Goal: Task Accomplishment & Management: Manage account settings

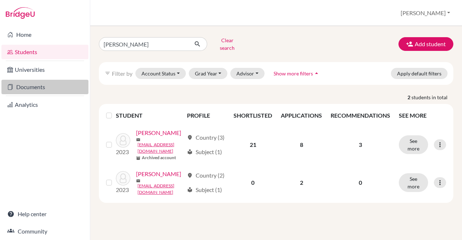
click at [35, 88] on link "Documents" at bounding box center [44, 87] width 87 height 14
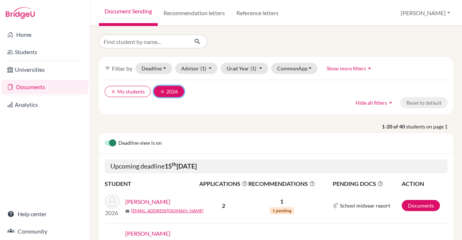
click at [162, 90] on icon "clear" at bounding box center [162, 91] width 5 height 5
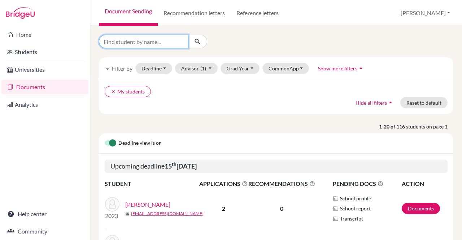
click at [153, 40] on input "Find student by name..." at bounding box center [144, 42] width 90 height 14
type input "rhea"
click button "submit" at bounding box center [197, 42] width 19 height 14
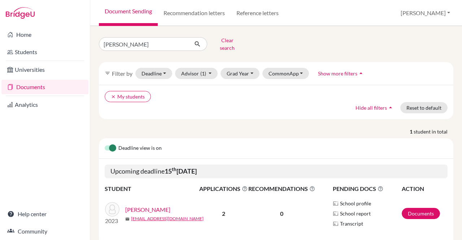
scroll to position [17, 0]
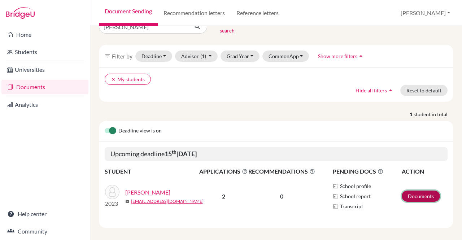
click at [416, 191] on link "Documents" at bounding box center [421, 196] width 38 height 11
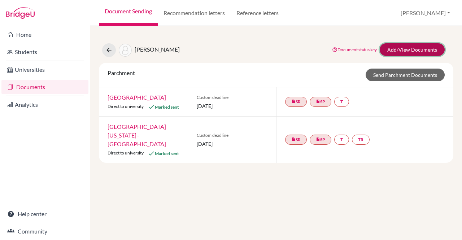
click at [419, 48] on link "Add/View Documents" at bounding box center [412, 49] width 65 height 13
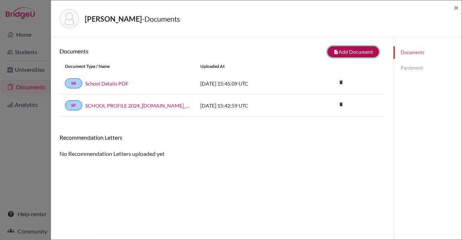
click at [349, 49] on button "note_add Add Document" at bounding box center [354, 51] width 52 height 11
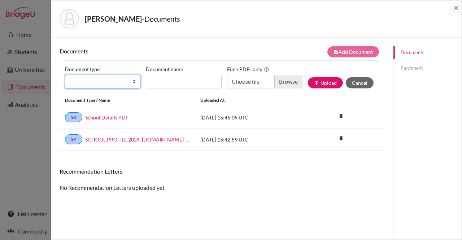
click at [133, 83] on select "Change explanation for Common App reports Counselor recommendation Internationa…" at bounding box center [102, 82] width 75 height 14
select select "2"
click at [65, 75] on select "Change explanation for Common App reports Counselor recommendation Internationa…" at bounding box center [102, 82] width 75 height 14
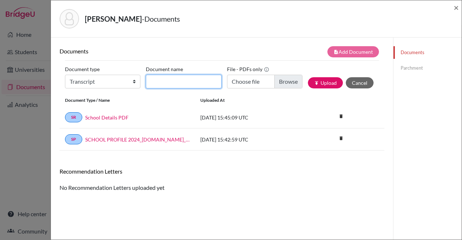
click at [168, 81] on input "Document name" at bounding box center [183, 82] width 75 height 14
type input "IGCSE"
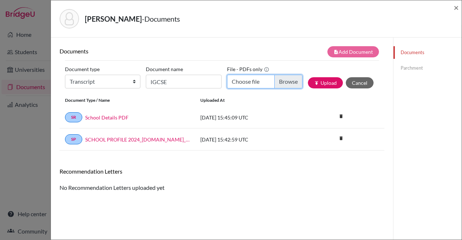
click at [281, 81] on input "Choose file" at bounding box center [264, 82] width 75 height 14
type input "C:\fakepath\Rhea IGCSE.pdf"
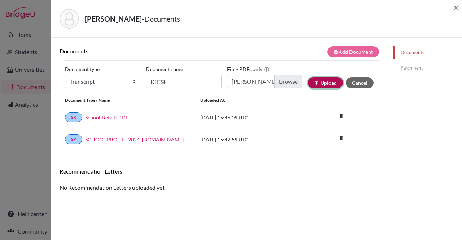
click at [327, 87] on button "publish Upload" at bounding box center [325, 82] width 35 height 11
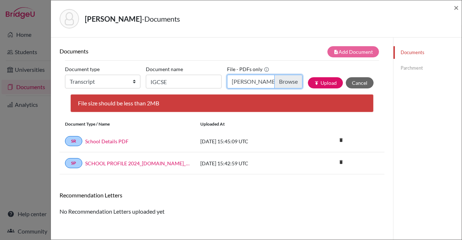
click at [285, 79] on input "Rhea IGCSE.pdf" at bounding box center [264, 82] width 75 height 14
click at [285, 85] on input "Choose file" at bounding box center [264, 82] width 75 height 14
click at [285, 82] on input "Choose file" at bounding box center [264, 82] width 75 height 14
type input "C:\fakepath\Rhea IGCSE_compressed.pdf"
click at [318, 81] on button "publish Upload" at bounding box center [325, 82] width 35 height 11
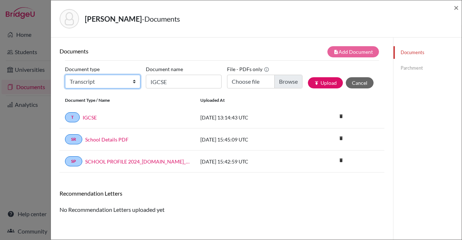
click at [130, 83] on select "Change explanation for Common App reports Counselor recommendation Internationa…" at bounding box center [102, 82] width 75 height 14
select select "2"
click at [65, 75] on select "Change explanation for Common App reports Counselor recommendation Internationa…" at bounding box center [102, 82] width 75 height 14
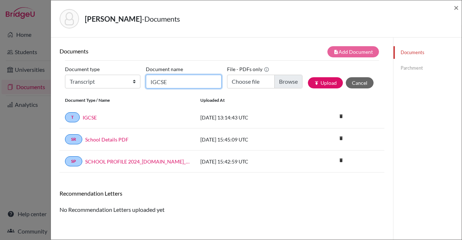
click at [172, 83] on input "IGCSE" at bounding box center [183, 82] width 75 height 14
type input "A Levels"
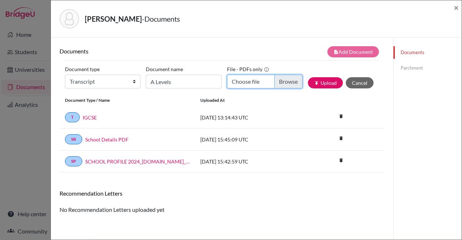
click at [287, 83] on input "Choose file" at bounding box center [264, 82] width 75 height 14
type input "C:\fakepath\Rhea A Level.pdf"
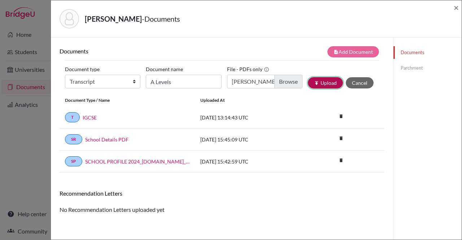
click at [322, 83] on button "publish Upload" at bounding box center [325, 82] width 35 height 11
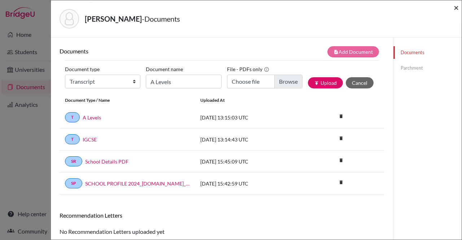
click at [455, 8] on span "×" at bounding box center [456, 7] width 5 height 10
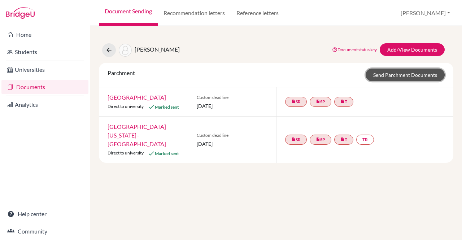
click at [418, 74] on link "Send Parchment Documents" at bounding box center [405, 75] width 79 height 13
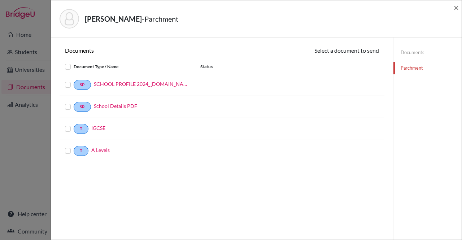
click at [74, 125] on label at bounding box center [74, 125] width 0 height 0
click at [0, 0] on input "checkbox" at bounding box center [0, 0] width 0 height 0
click at [74, 147] on label at bounding box center [74, 147] width 0 height 0
click at [0, 0] on input "checkbox" at bounding box center [0, 0] width 0 height 0
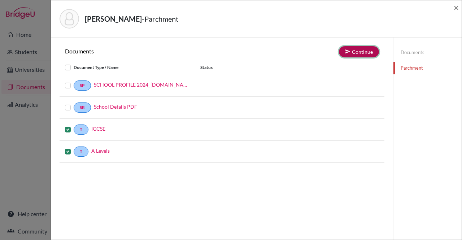
click at [355, 53] on button "Continue" at bounding box center [359, 51] width 40 height 11
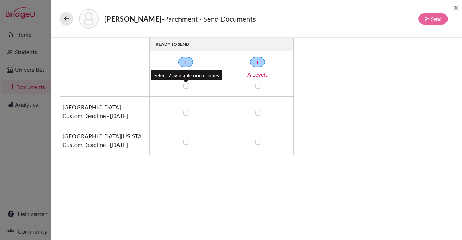
click at [185, 86] on label at bounding box center [186, 86] width 6 height 6
click at [185, 86] on input "checkbox" at bounding box center [185, 85] width 6 height 7
checkbox input "true"
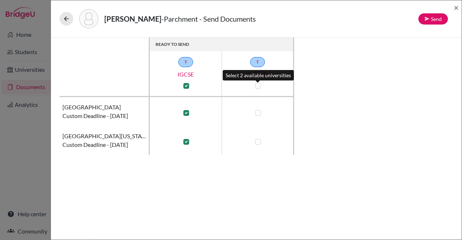
click at [256, 85] on label at bounding box center [258, 86] width 6 height 6
click at [256, 85] on input "checkbox" at bounding box center [257, 85] width 6 height 7
checkbox input "true"
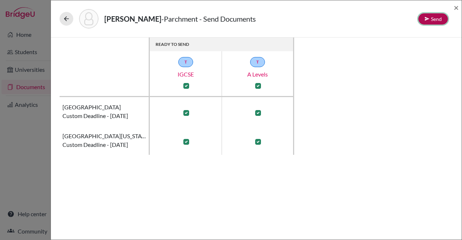
click at [434, 20] on button "Send" at bounding box center [434, 18] width 30 height 11
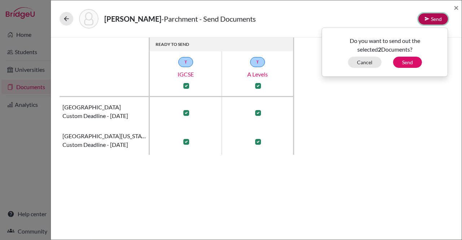
click at [437, 16] on button "Send" at bounding box center [434, 18] width 30 height 11
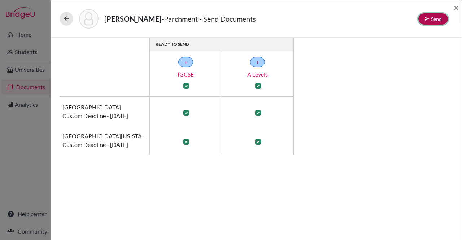
click at [435, 22] on button "Send" at bounding box center [434, 18] width 30 height 11
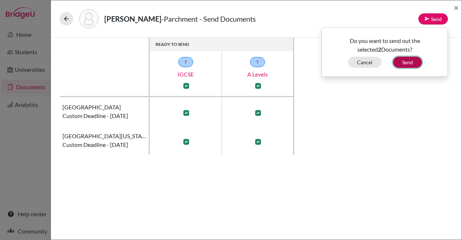
click at [410, 61] on button "Send" at bounding box center [407, 62] width 29 height 11
checkbox input "false"
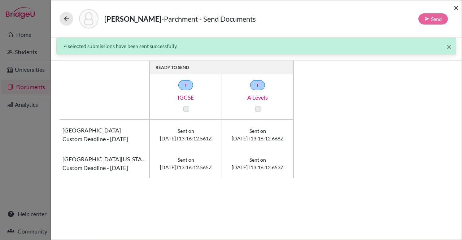
click at [457, 7] on span "×" at bounding box center [456, 7] width 5 height 10
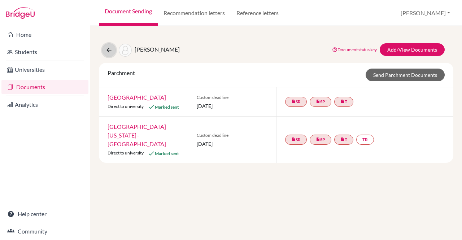
click at [104, 49] on button at bounding box center [109, 50] width 14 height 14
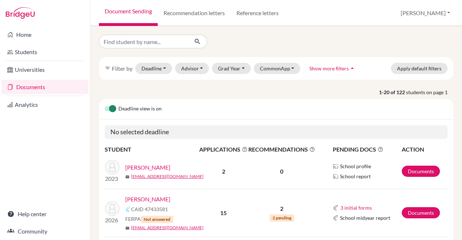
click at [148, 167] on link "[PERSON_NAME]" at bounding box center [147, 167] width 45 height 9
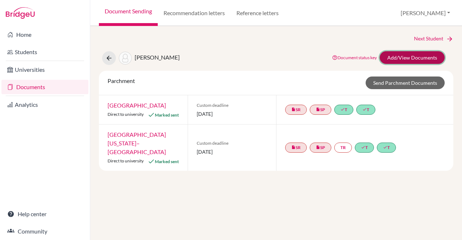
click at [415, 59] on link "Add/View Documents" at bounding box center [412, 57] width 65 height 13
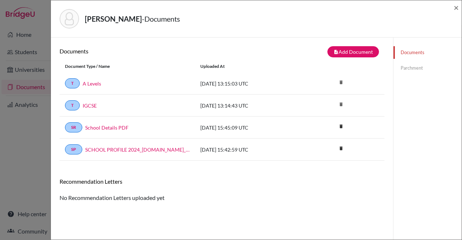
click at [402, 69] on link "Parchment" at bounding box center [428, 68] width 68 height 13
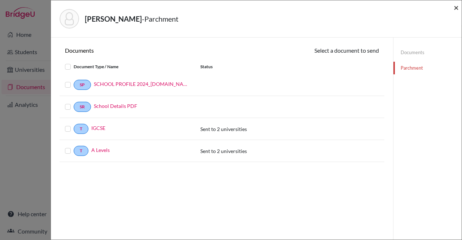
click at [455, 10] on span "×" at bounding box center [456, 7] width 5 height 10
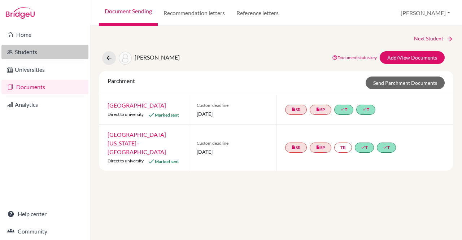
click at [26, 56] on link "Students" at bounding box center [44, 52] width 87 height 14
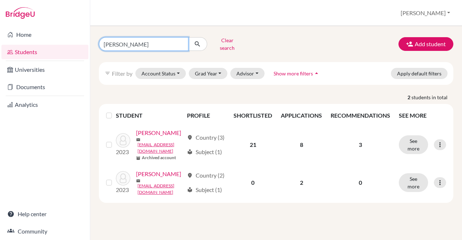
click at [181, 41] on input "[PERSON_NAME]" at bounding box center [144, 44] width 90 height 14
click at [200, 38] on button "submit" at bounding box center [197, 44] width 19 height 14
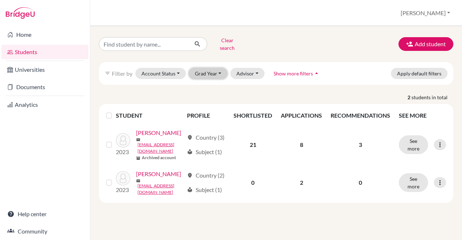
click at [220, 69] on button "Grad Year" at bounding box center [208, 73] width 39 height 11
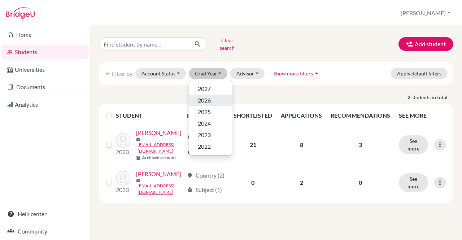
click at [208, 96] on span "2026" at bounding box center [204, 100] width 13 height 9
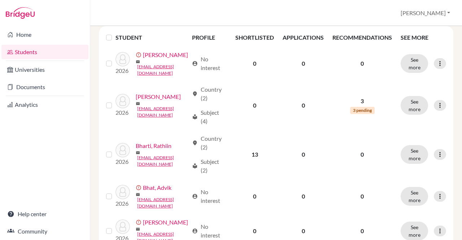
scroll to position [108, 0]
